Goal: Task Accomplishment & Management: Manage account settings

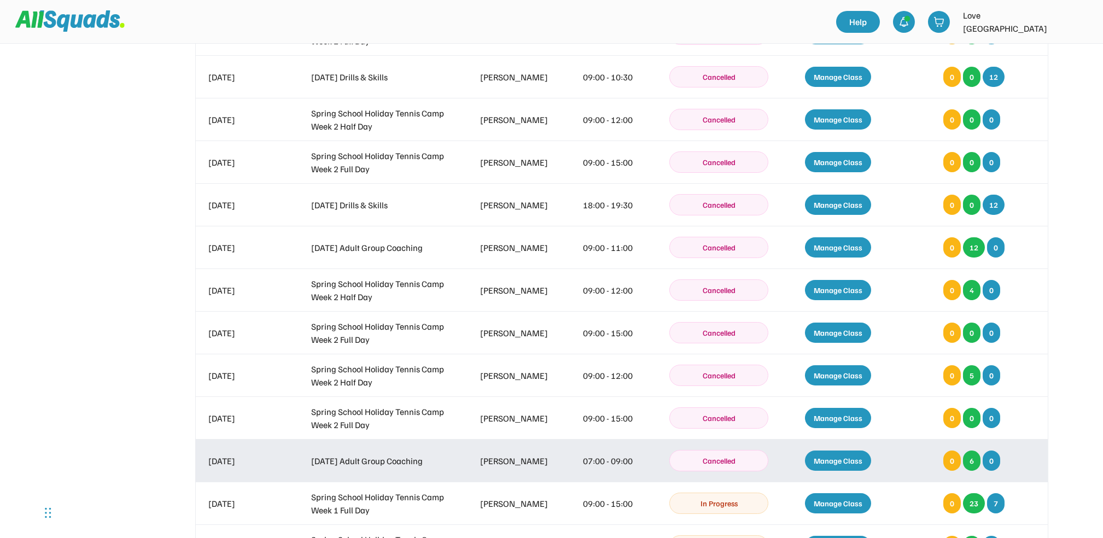
scroll to position [364, 0]
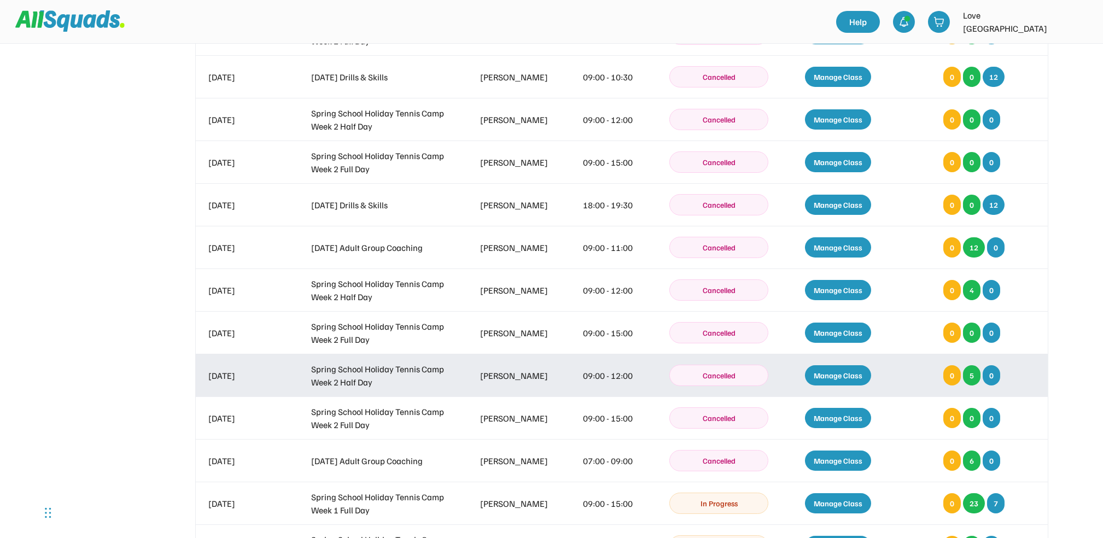
click at [835, 370] on div "Manage Class" at bounding box center [838, 375] width 66 height 20
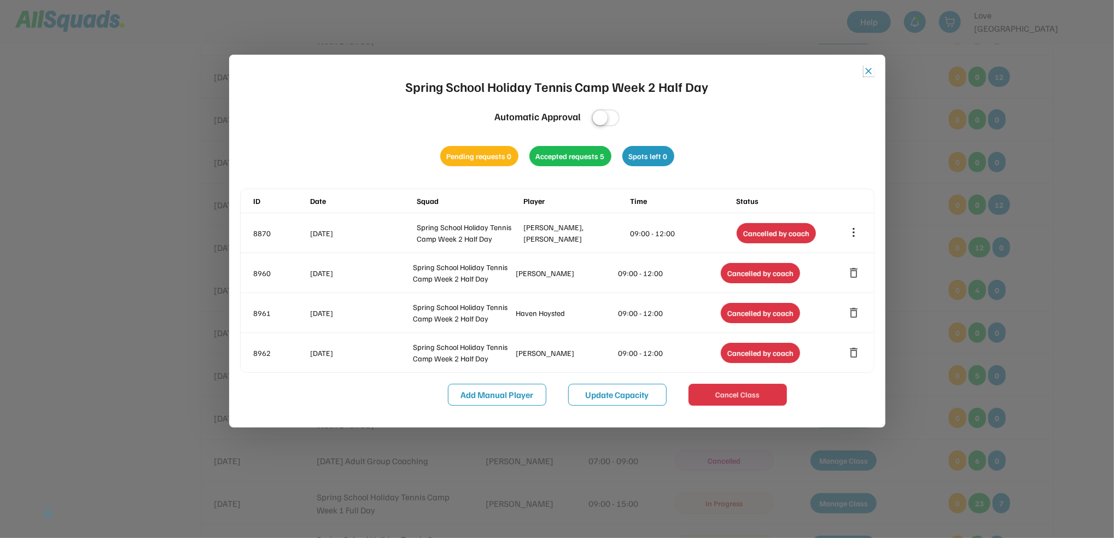
click at [865, 68] on button "close" at bounding box center [868, 71] width 11 height 11
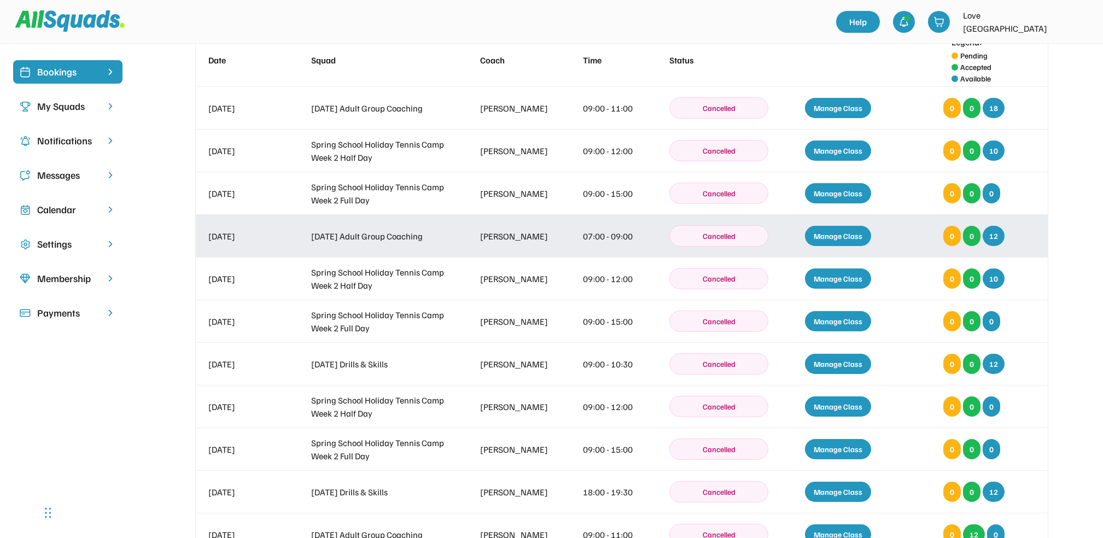
scroll to position [73, 0]
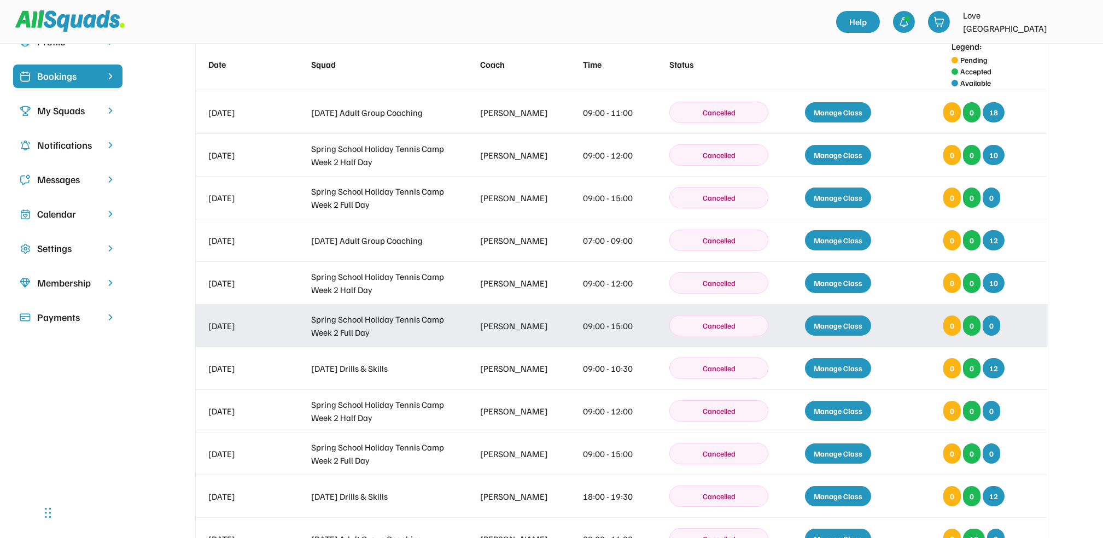
click at [842, 324] on div "Manage Class" at bounding box center [838, 325] width 66 height 20
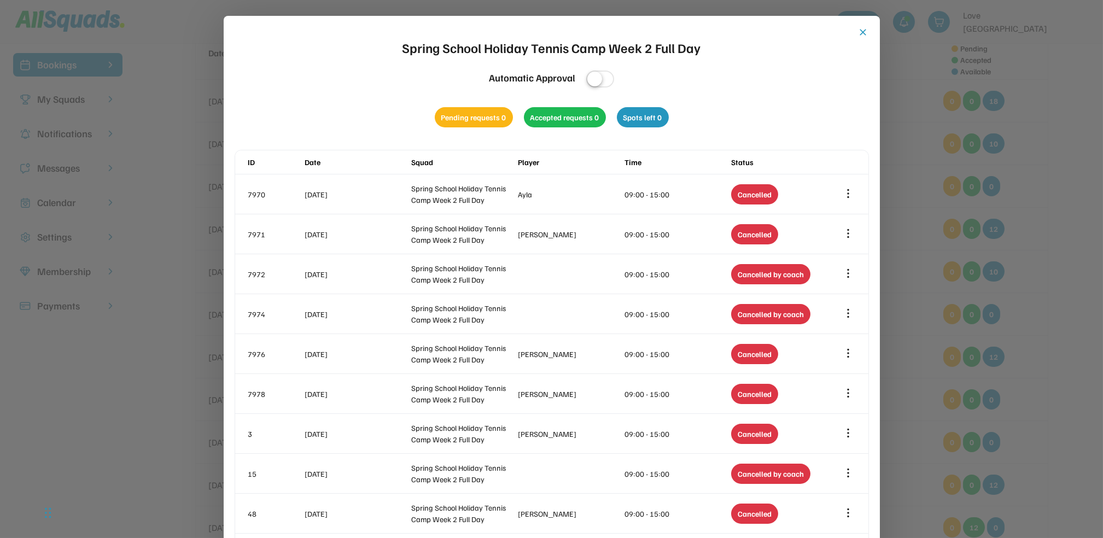
scroll to position [0, 0]
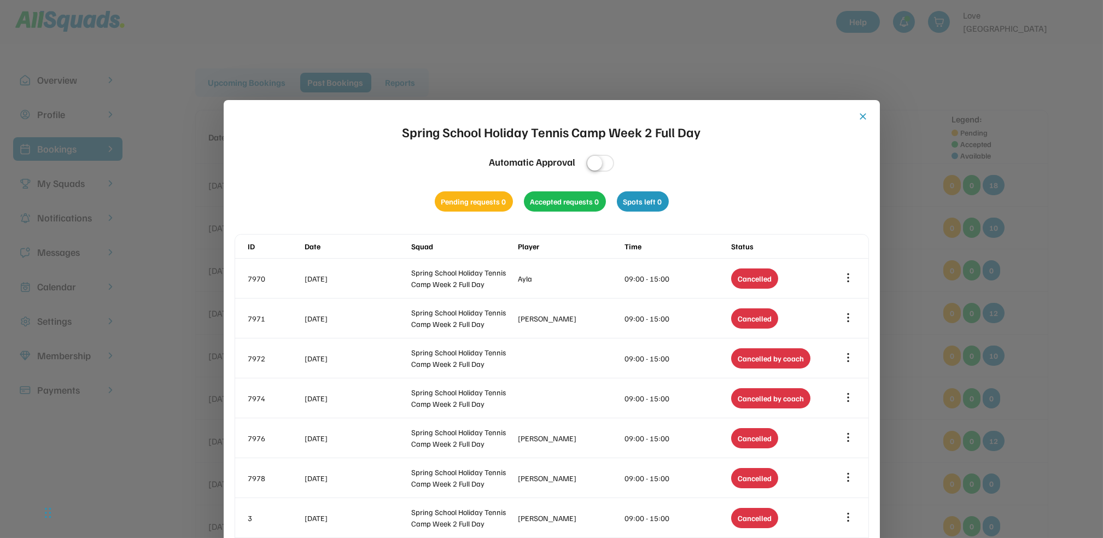
click at [862, 114] on button "close" at bounding box center [863, 116] width 11 height 11
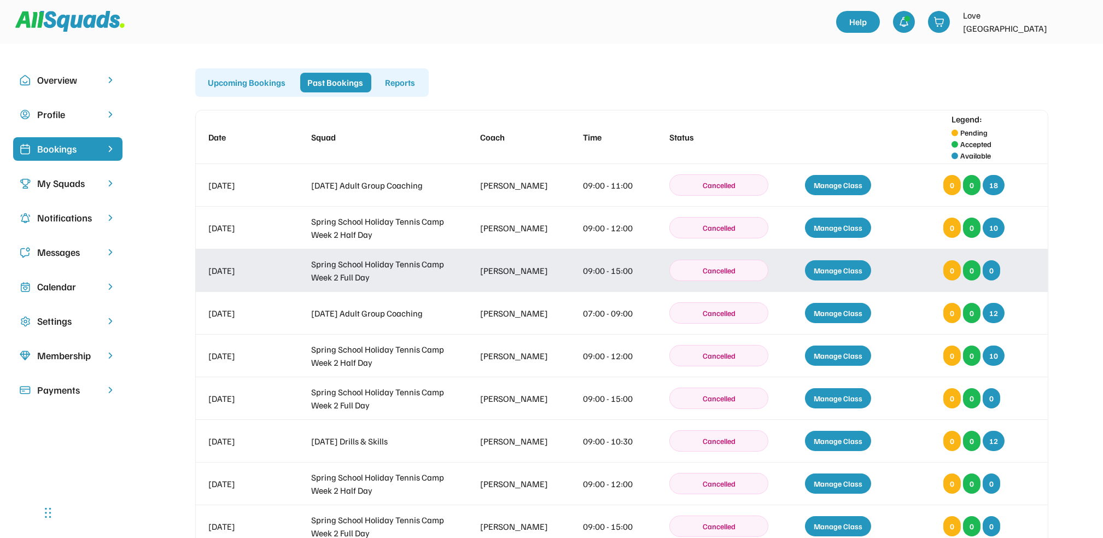
click at [833, 266] on div "Manage Class" at bounding box center [838, 270] width 66 height 20
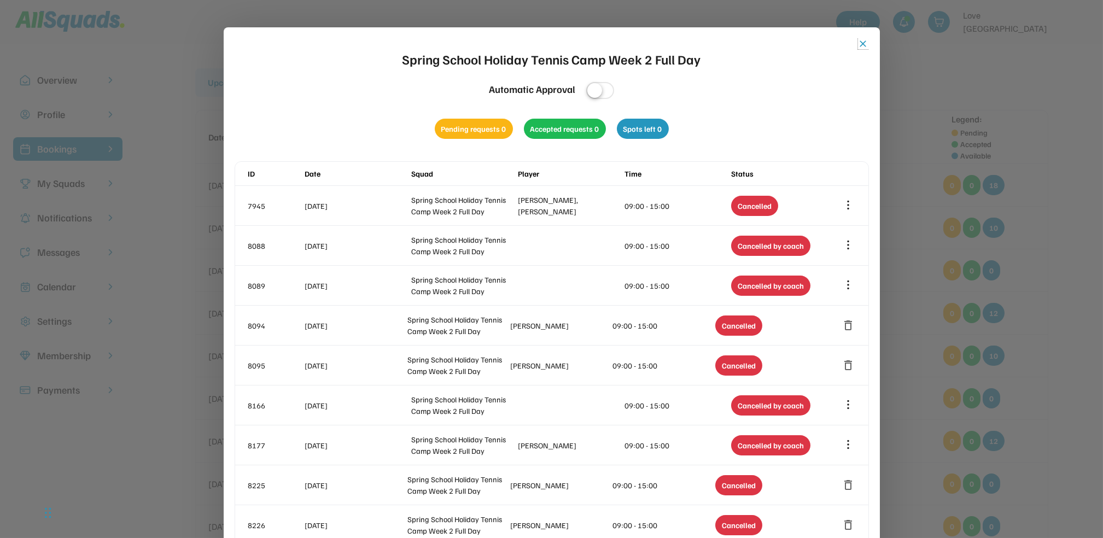
click at [862, 38] on button "close" at bounding box center [863, 43] width 11 height 11
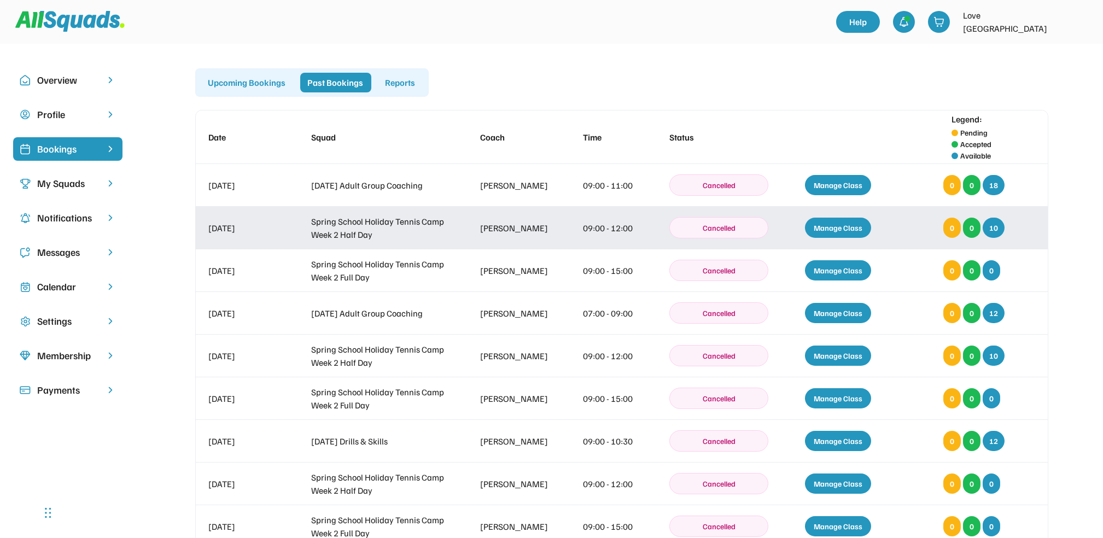
click at [832, 226] on div "Manage Class" at bounding box center [838, 228] width 66 height 20
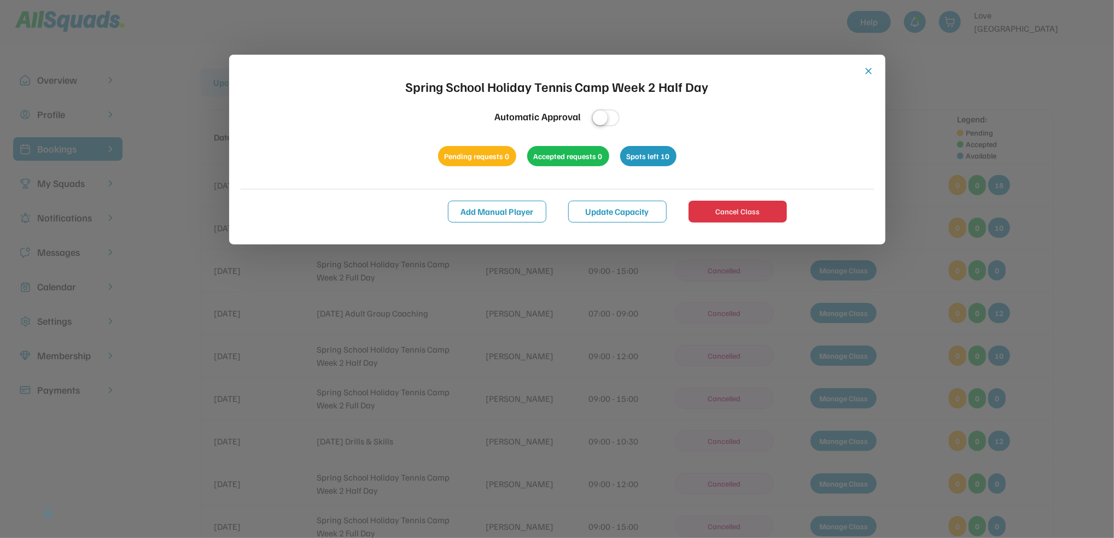
click at [865, 67] on button "close" at bounding box center [868, 71] width 11 height 11
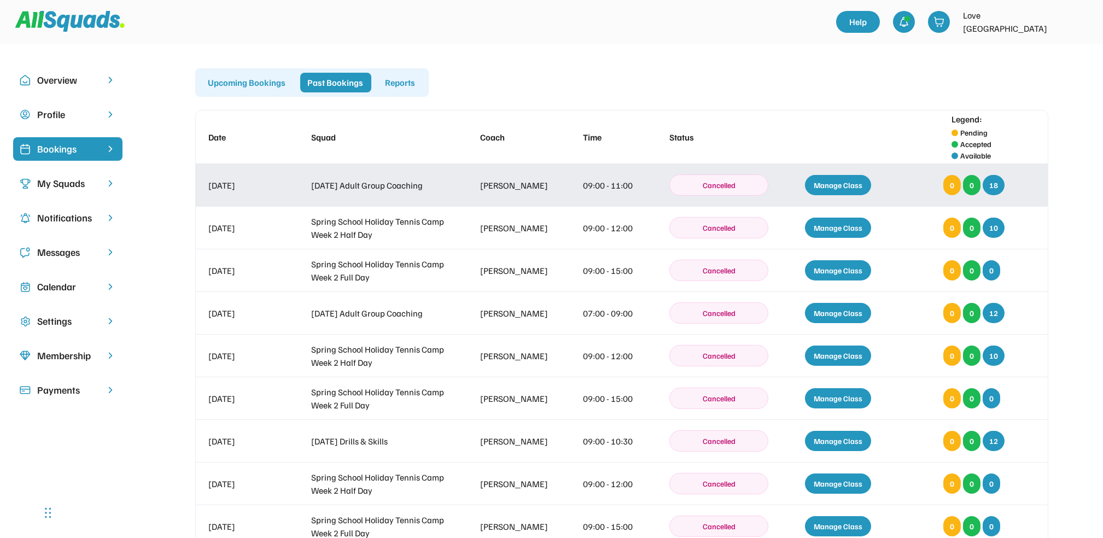
click at [837, 182] on div "Manage Class" at bounding box center [838, 185] width 66 height 20
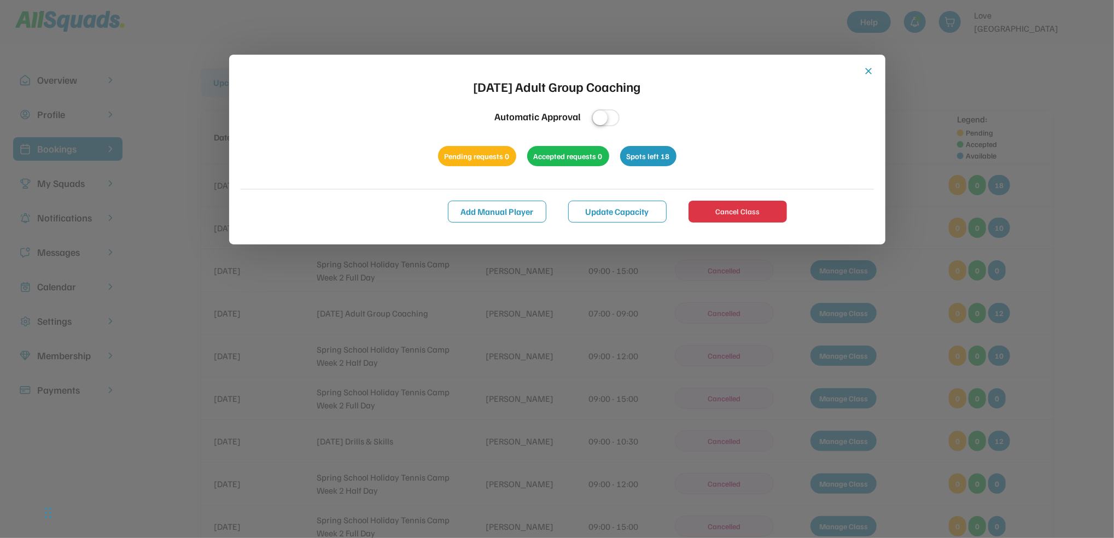
click at [864, 66] on button "close" at bounding box center [868, 71] width 11 height 11
